Goal: Use online tool/utility: Utilize a website feature to perform a specific function

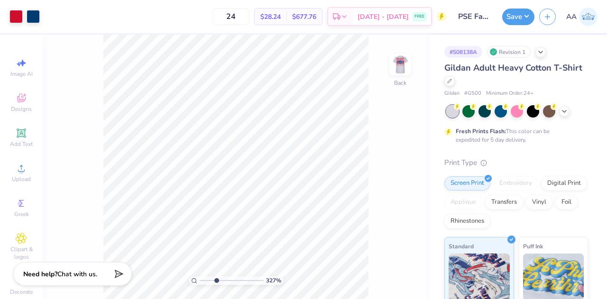
drag, startPoint x: 205, startPoint y: 284, endPoint x: 216, endPoint y: 284, distance: 11.4
type input "3.27"
click at [216, 284] on input "range" at bounding box center [232, 280] width 64 height 9
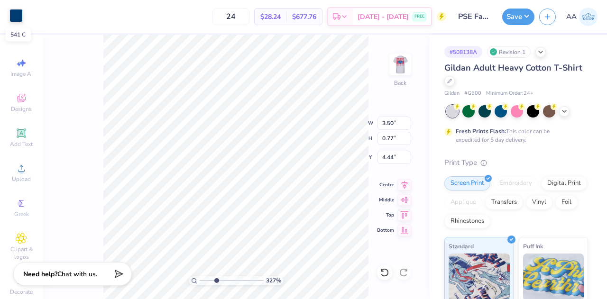
click at [19, 14] on div at bounding box center [15, 15] width 13 height 13
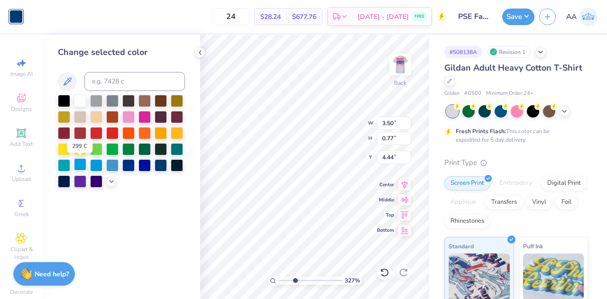
click at [80, 165] on div at bounding box center [80, 164] width 12 height 12
click at [112, 164] on div at bounding box center [112, 164] width 12 height 12
click at [403, 59] on img at bounding box center [400, 65] width 38 height 38
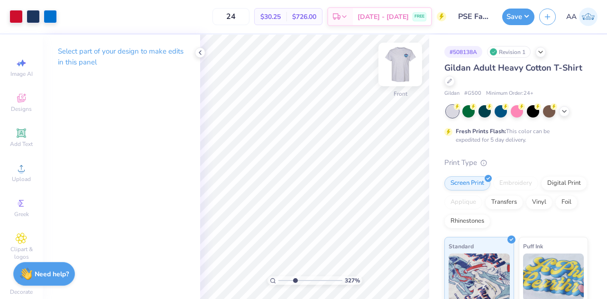
click at [402, 57] on img at bounding box center [400, 65] width 38 height 38
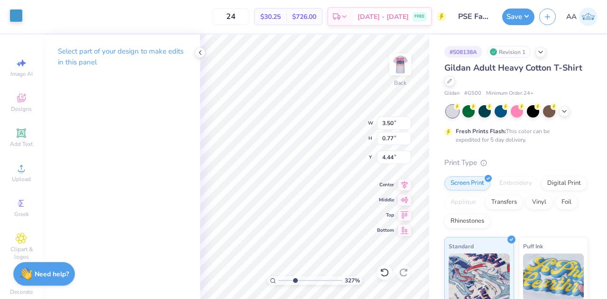
click at [13, 15] on div at bounding box center [15, 15] width 13 height 13
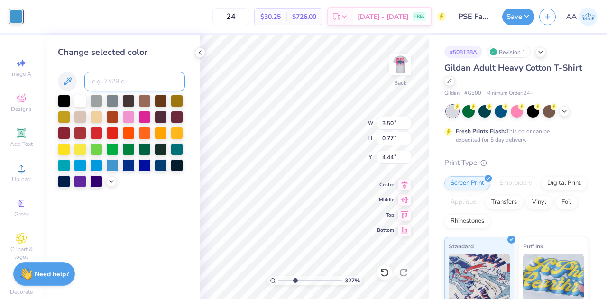
click at [103, 83] on input at bounding box center [134, 81] width 101 height 19
type input "285"
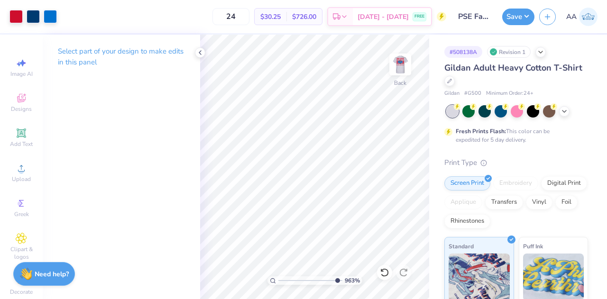
drag, startPoint x: 311, startPoint y: 280, endPoint x: 336, endPoint y: 285, distance: 25.6
type input "9.68"
click at [336, 285] on input "range" at bounding box center [310, 280] width 64 height 9
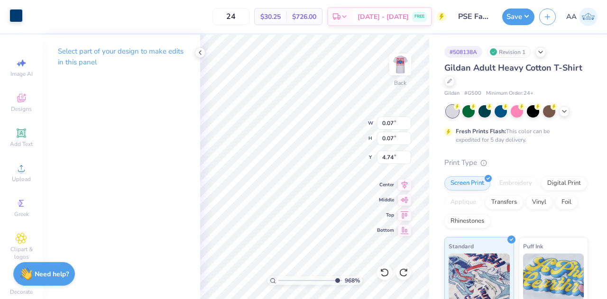
click at [18, 17] on div at bounding box center [15, 15] width 13 height 13
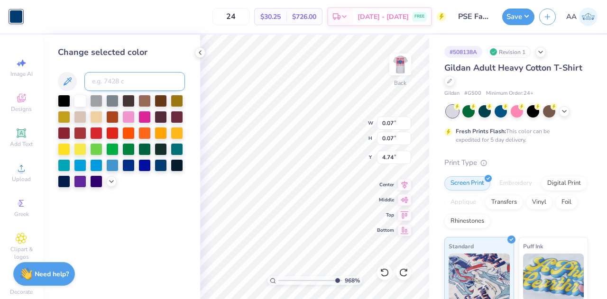
click at [126, 80] on input at bounding box center [134, 81] width 101 height 19
type input "285"
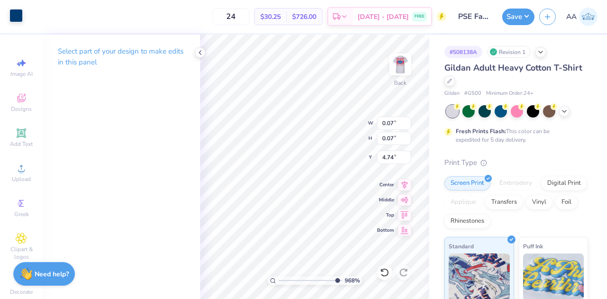
click at [18, 16] on div at bounding box center [15, 15] width 13 height 13
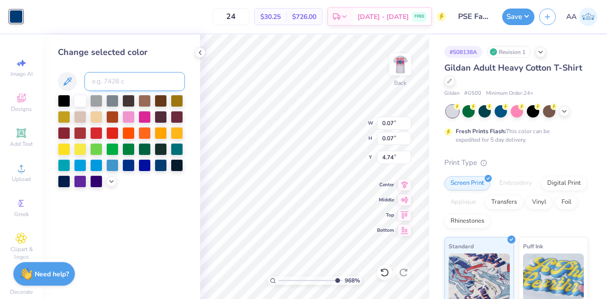
click at [120, 79] on input at bounding box center [134, 81] width 101 height 19
type input "285"
type input "0.04"
type input "0.10"
type input "4.75"
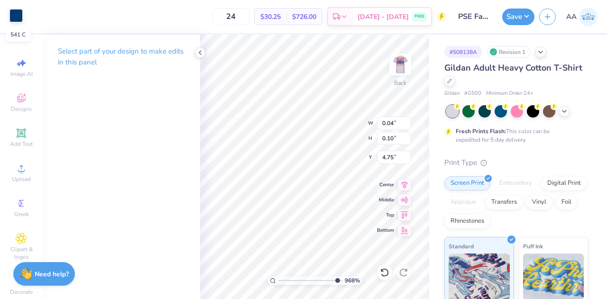
click at [18, 21] on div at bounding box center [15, 15] width 13 height 13
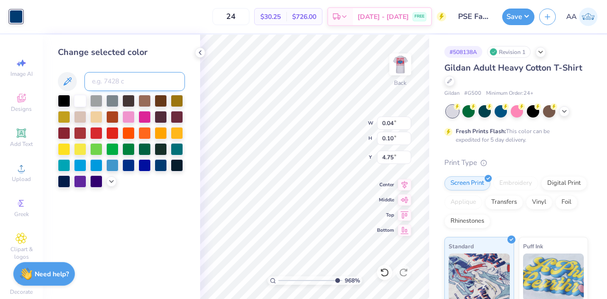
click at [119, 84] on input at bounding box center [134, 81] width 101 height 19
type input "285"
type input "3.50"
type input "0.67"
type input "3.70"
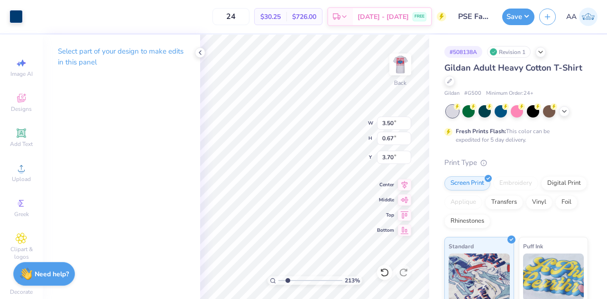
drag, startPoint x: 322, startPoint y: 279, endPoint x: 287, endPoint y: 281, distance: 35.1
click at [287, 281] on input "range" at bounding box center [310, 280] width 64 height 9
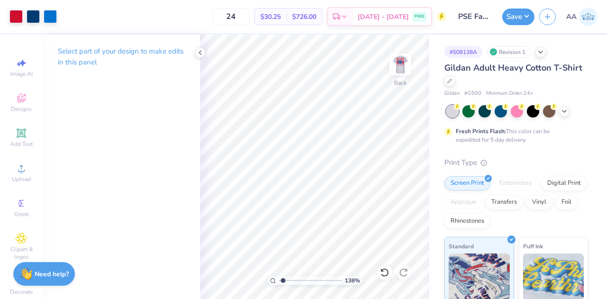
drag, startPoint x: 288, startPoint y: 279, endPoint x: 283, endPoint y: 279, distance: 5.2
type input "1.43"
click at [283, 279] on input "range" at bounding box center [310, 280] width 64 height 9
click at [201, 53] on icon at bounding box center [200, 53] width 8 height 8
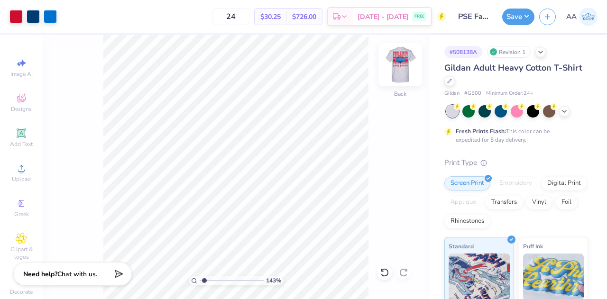
click at [401, 69] on img at bounding box center [400, 65] width 38 height 38
